Goal: Communication & Community: Answer question/provide support

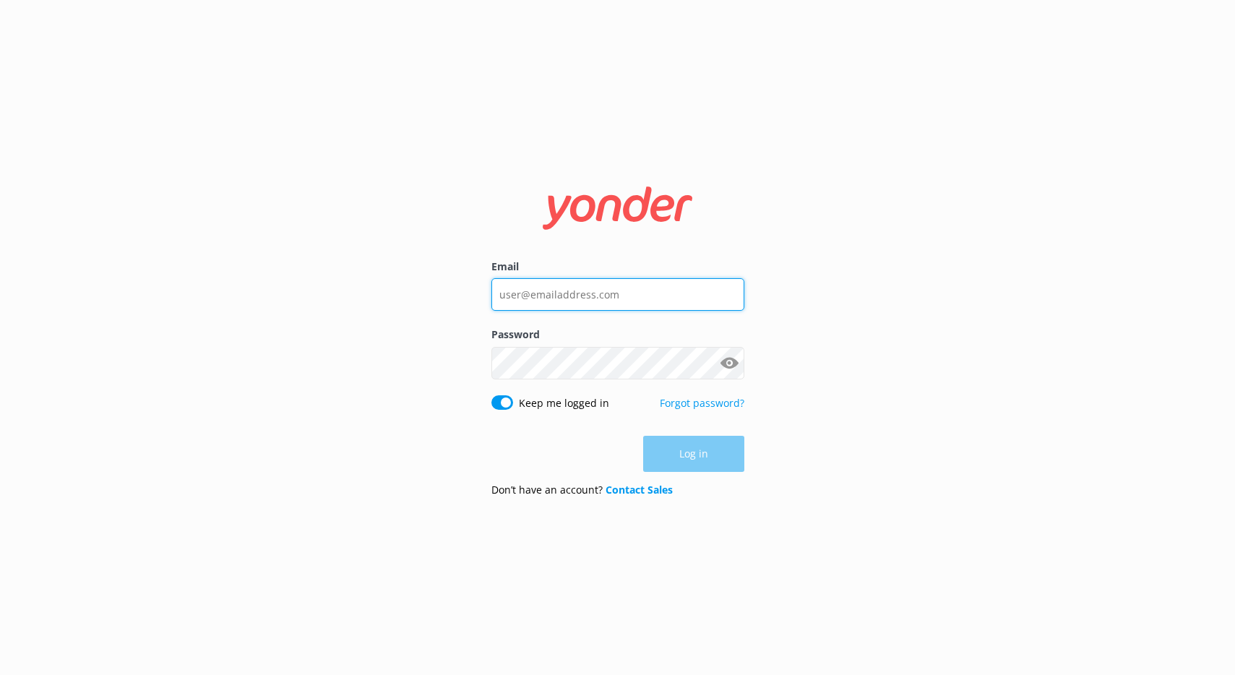
type input "[PERSON_NAME][EMAIL_ADDRESS][DOMAIN_NAME]"
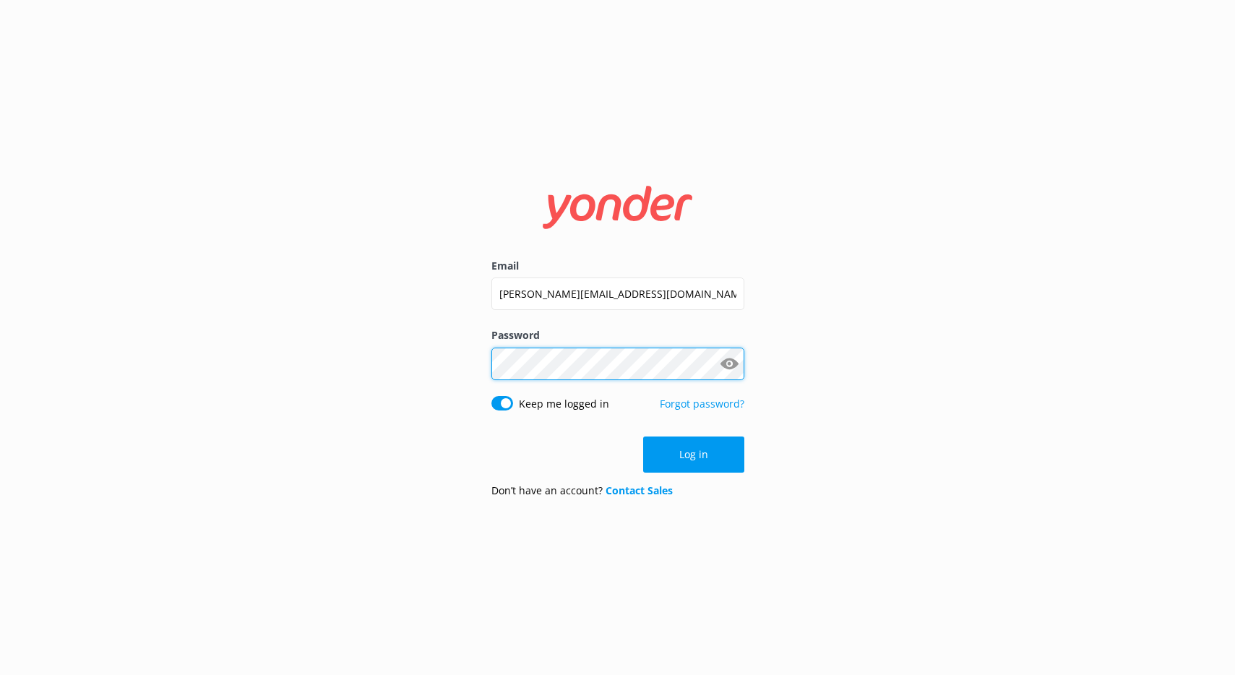
click button "Log in" at bounding box center [693, 455] width 101 height 36
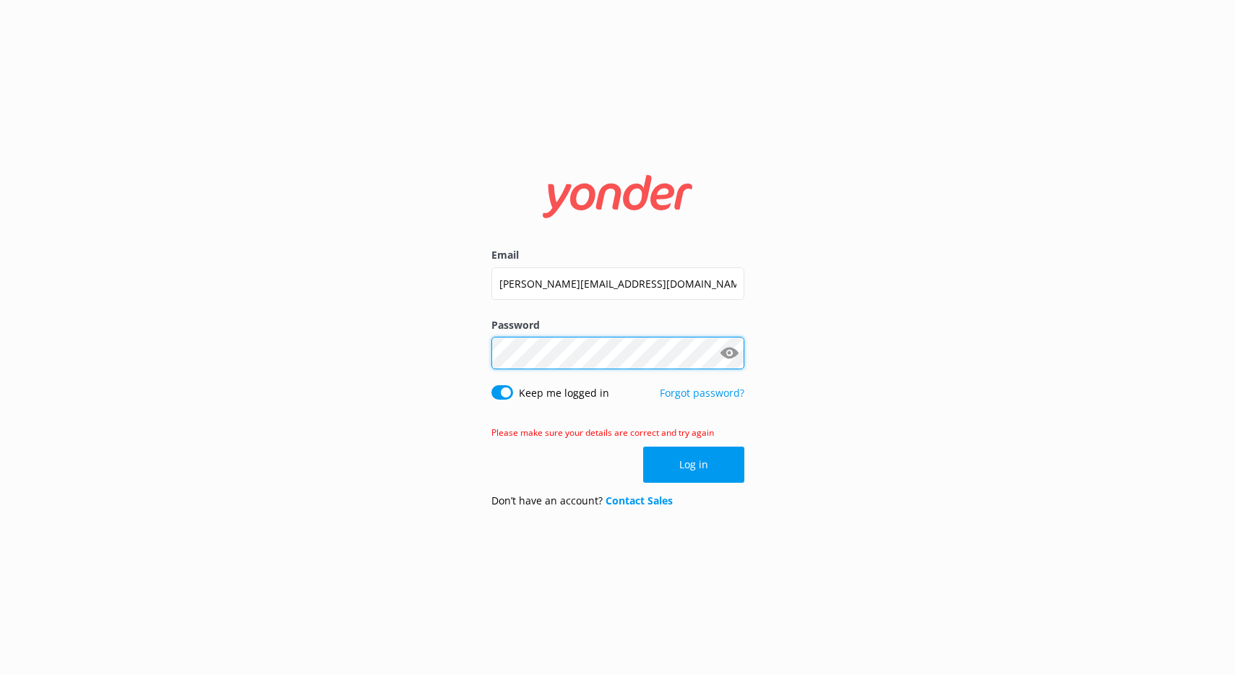
click at [43, 236] on div "Email [PERSON_NAME][EMAIL_ADDRESS][DOMAIN_NAME] Password Show password Keep me …" at bounding box center [617, 337] width 1235 height 675
click at [343, 304] on div "Email [PERSON_NAME][EMAIL_ADDRESS][DOMAIN_NAME] Password Show password Keep me …" at bounding box center [617, 337] width 1235 height 675
click button "Log in" at bounding box center [693, 465] width 101 height 36
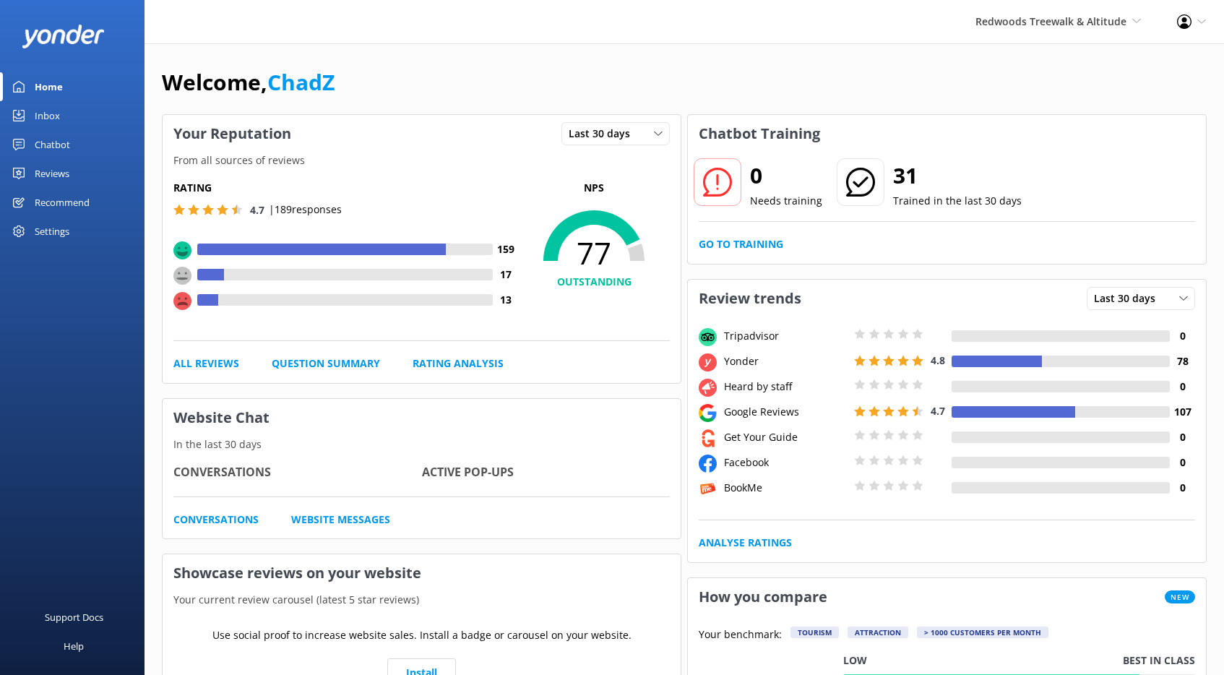
click at [77, 115] on link "Inbox" at bounding box center [72, 115] width 145 height 29
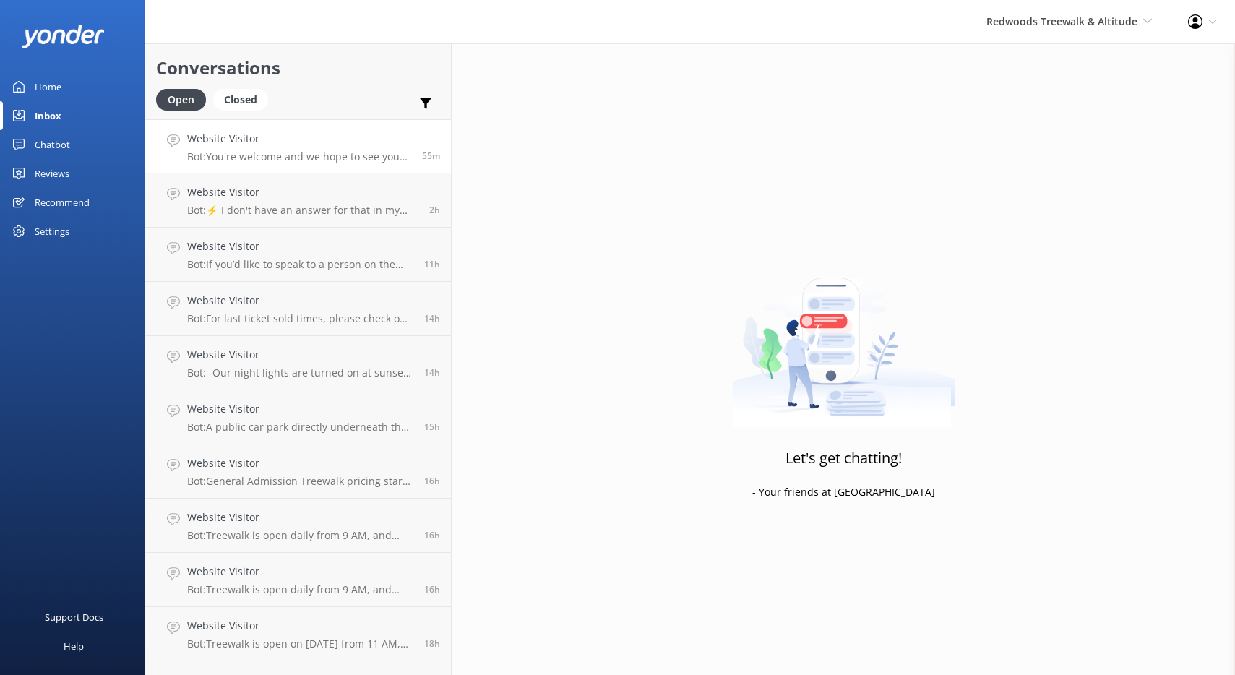
click at [245, 147] on div "Website Visitor Bot: You're welcome and we hope to see you at [GEOGRAPHIC_DATA]…" at bounding box center [299, 146] width 224 height 31
